Goal: Task Accomplishment & Management: Use online tool/utility

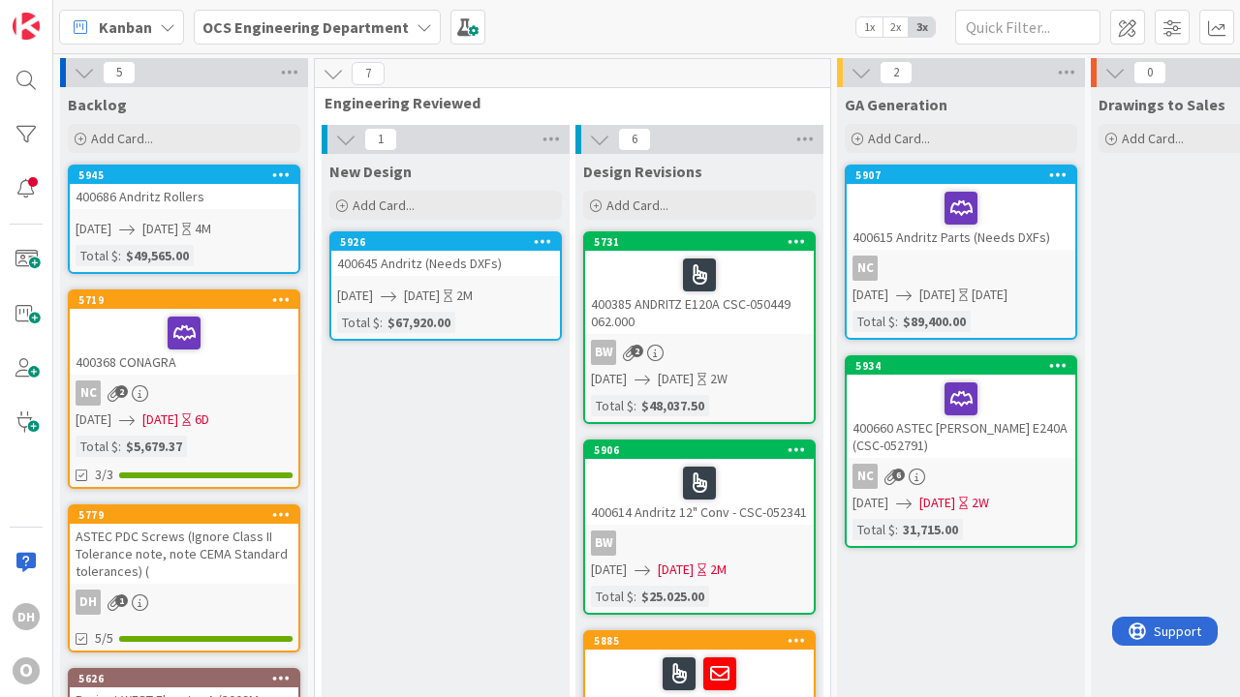
click at [288, 224] on div "[DATE] [DATE] 4M" at bounding box center [187, 229] width 223 height 20
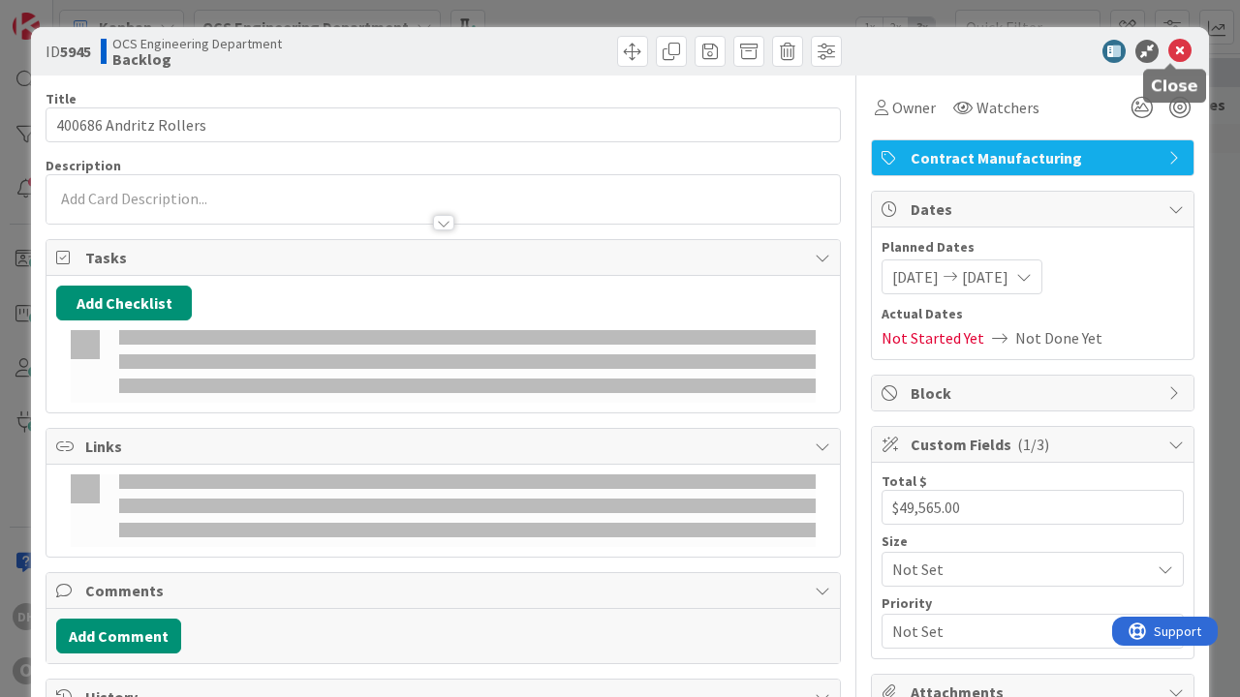
click at [1172, 60] on icon at bounding box center [1179, 51] width 23 height 23
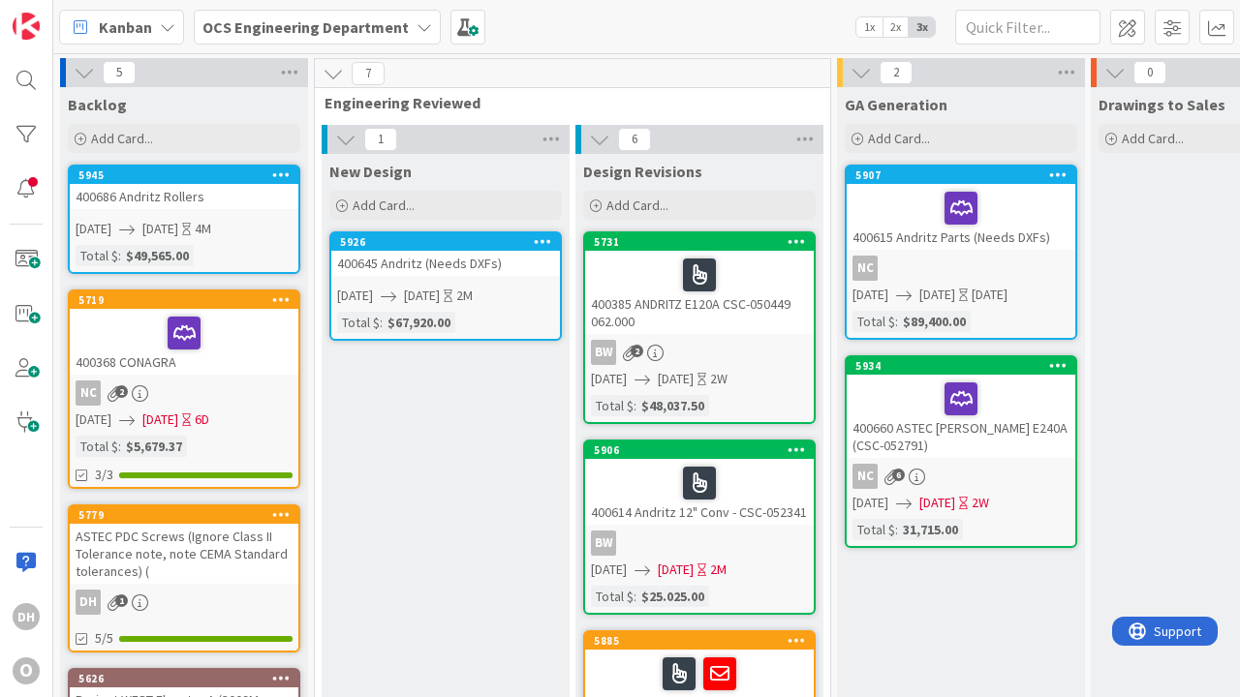
click at [269, 396] on div "NC 2" at bounding box center [184, 393] width 229 height 25
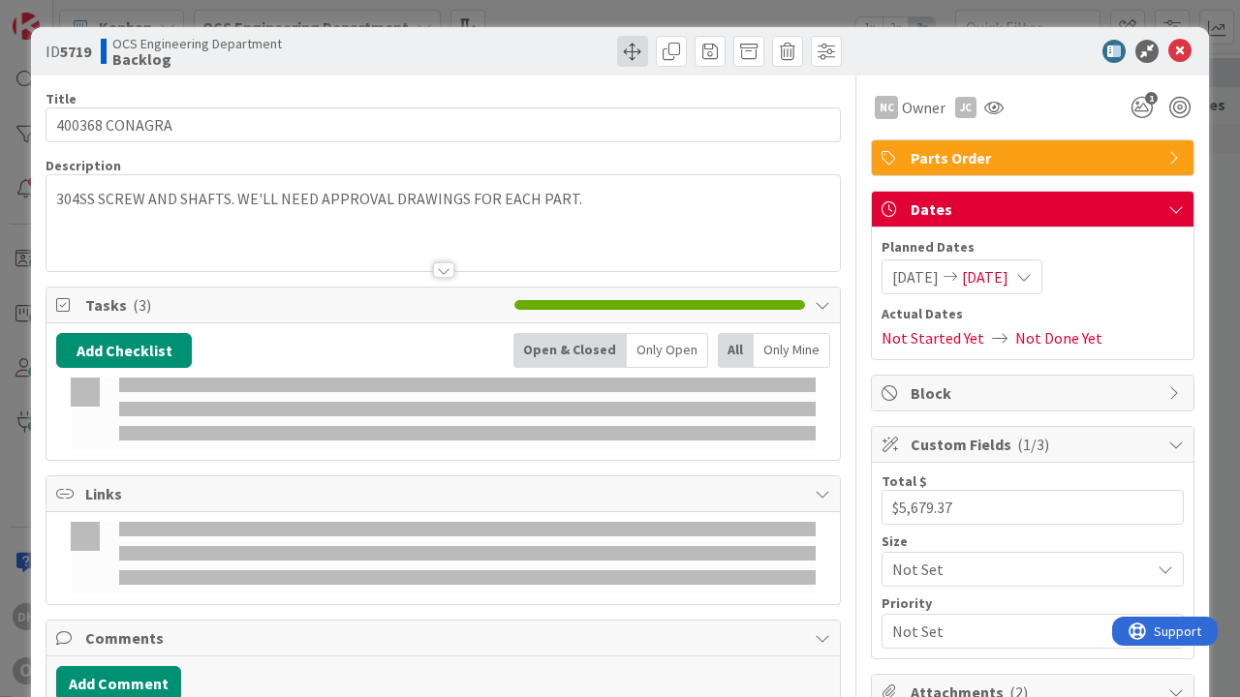
click at [631, 52] on span at bounding box center [632, 51] width 31 height 31
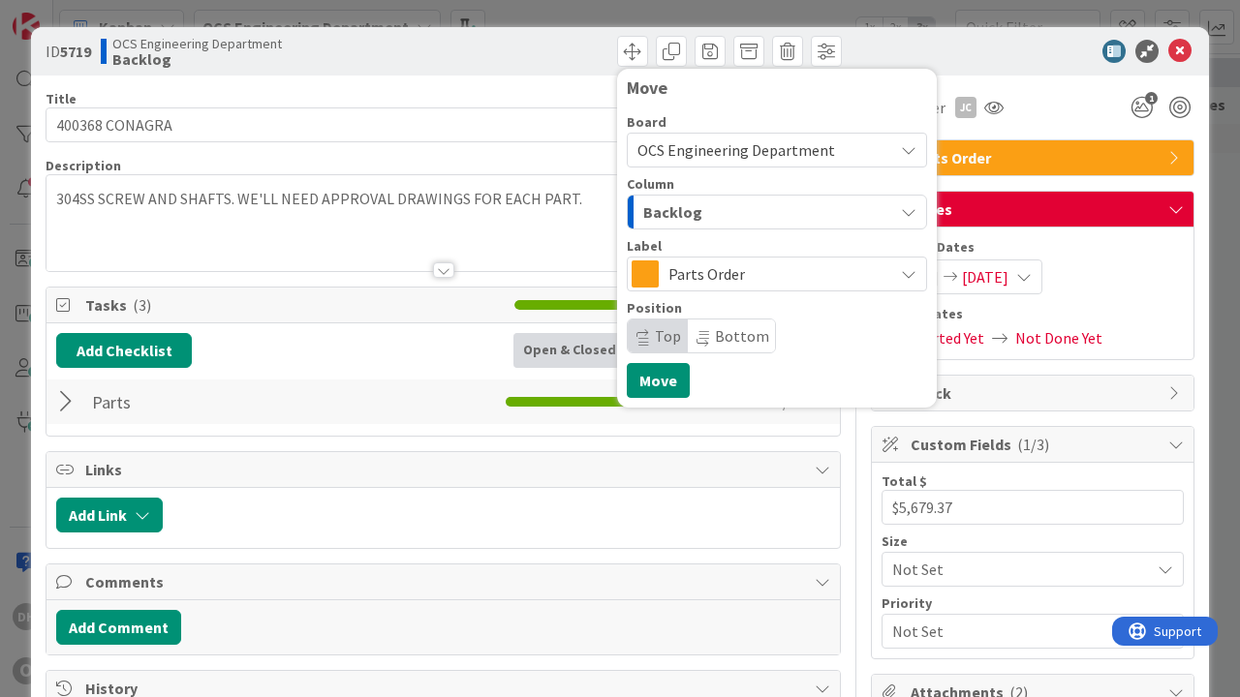
click at [833, 223] on div "Backlog" at bounding box center [765, 212] width 255 height 31
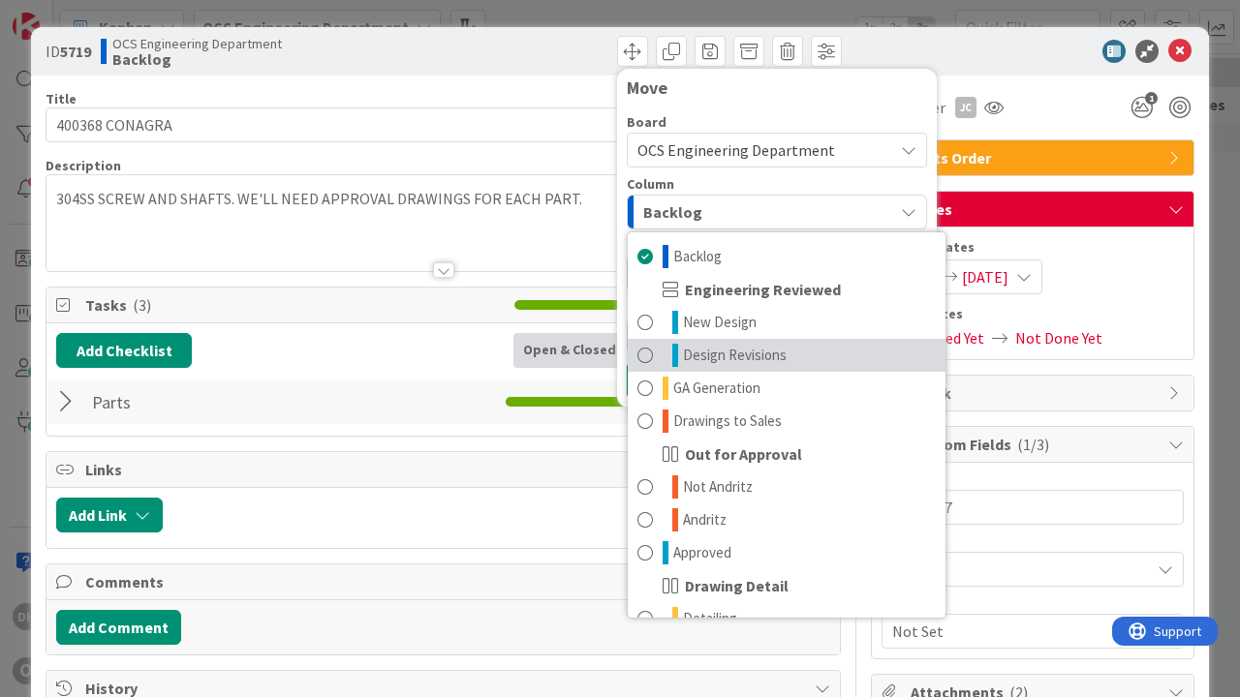
click at [731, 358] on span "Design Revisions" at bounding box center [735, 355] width 104 height 23
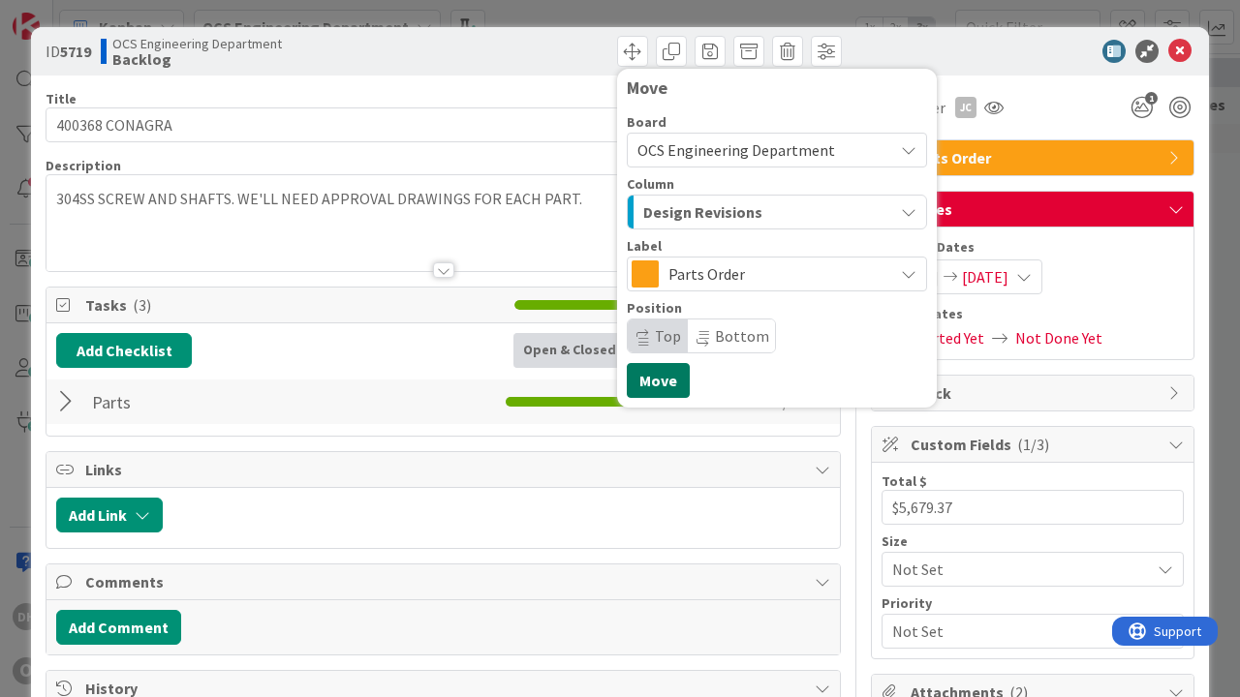
click at [663, 391] on button "Move" at bounding box center [658, 380] width 63 height 35
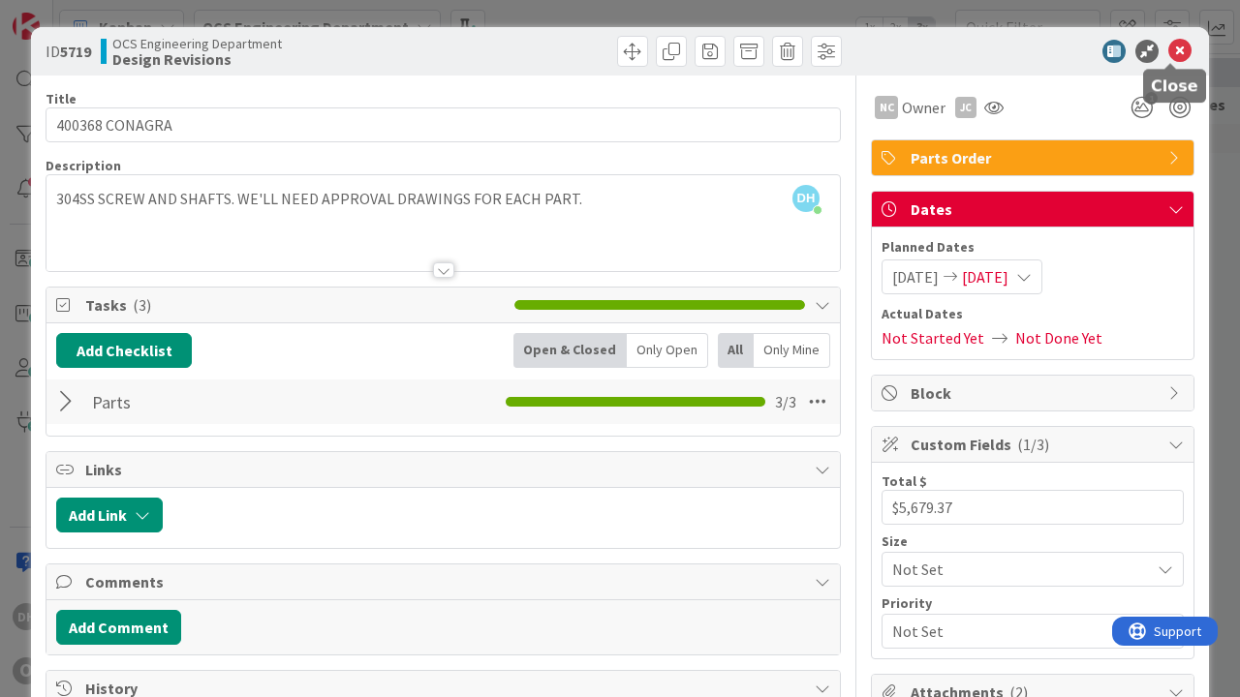
click at [1178, 52] on icon at bounding box center [1179, 51] width 23 height 23
